Goal: Task Accomplishment & Management: Use online tool/utility

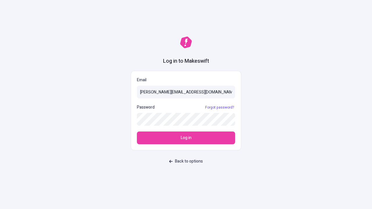
type input "[PERSON_NAME][EMAIL_ADDRESS][DOMAIN_NAME]"
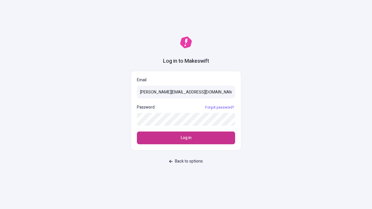
click at [186, 138] on span "Log in" at bounding box center [186, 138] width 11 height 6
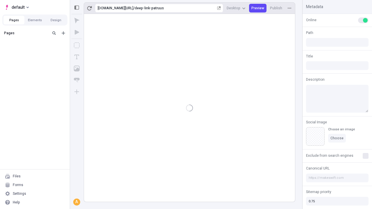
type input "/deep-link-patruus"
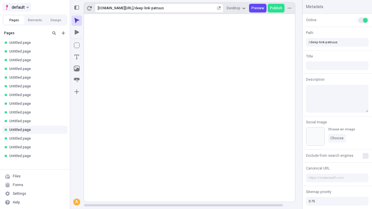
click at [16, 7] on span "default" at bounding box center [18, 7] width 13 height 7
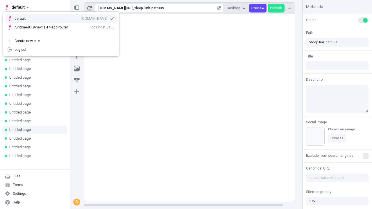
click at [81, 17] on div "qee9k4dy7d.staging.makeswift.site" at bounding box center [94, 18] width 26 height 5
click at [56, 20] on button "Design" at bounding box center [55, 20] width 21 height 9
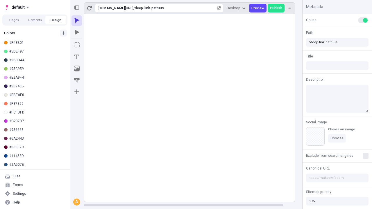
click at [63, 33] on icon "button" at bounding box center [63, 32] width 3 height 3
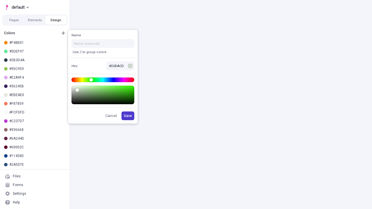
click at [128, 116] on span "Save" at bounding box center [128, 116] width 8 height 5
